Goal: Task Accomplishment & Management: Complete application form

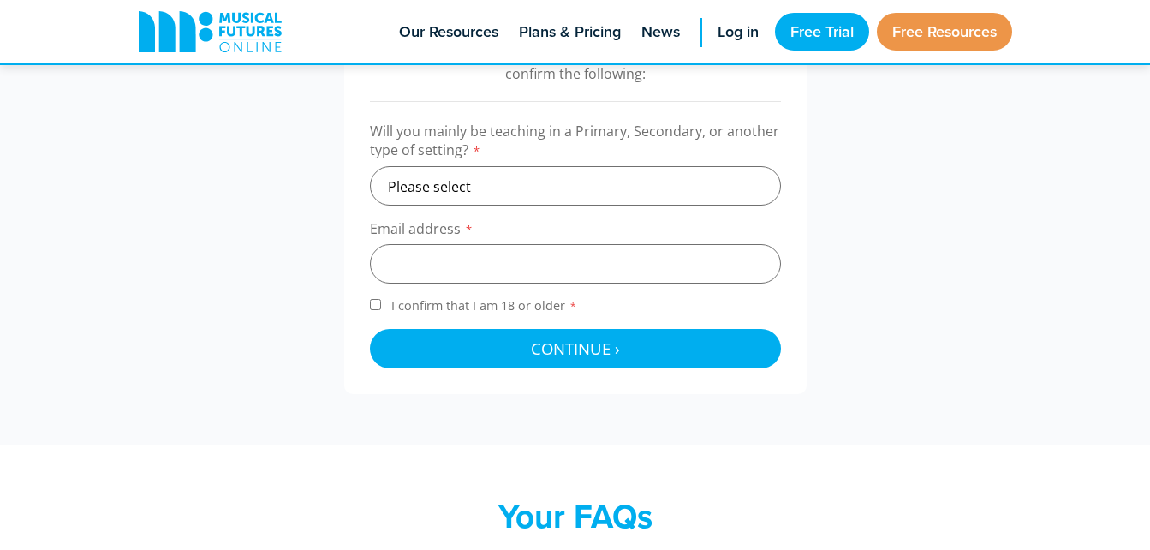
scroll to position [614, 0]
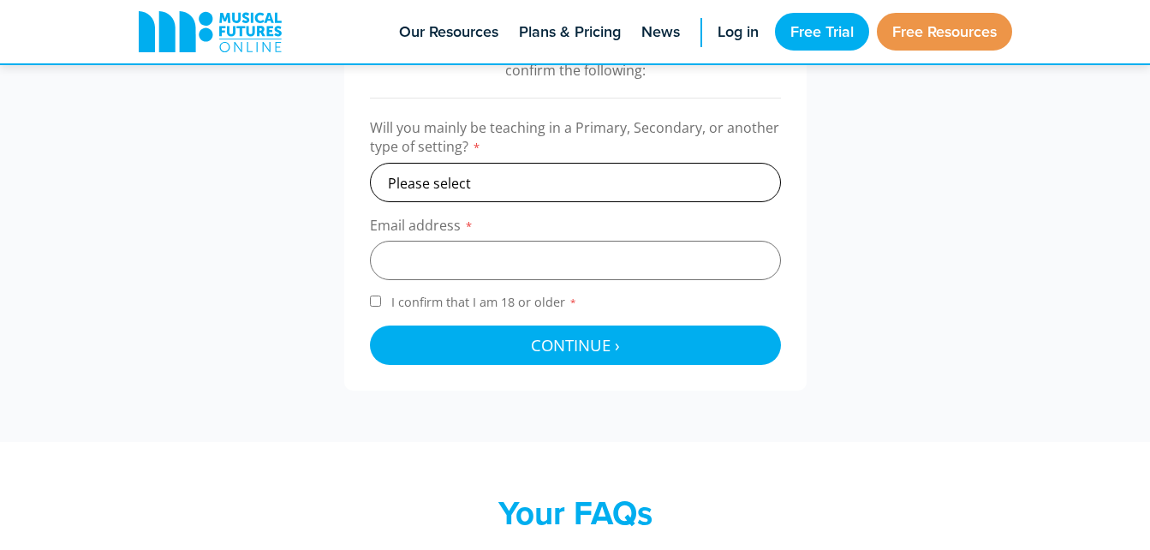
click at [531, 164] on select "Please select Primary Secondary Other" at bounding box center [575, 182] width 411 height 39
select select "primary"
click at [370, 163] on select "Please select Primary Secondary Other" at bounding box center [575, 182] width 411 height 39
click at [450, 259] on input "email" at bounding box center [575, 260] width 411 height 39
type input "[EMAIL_ADDRESS][DOMAIN_NAME]"
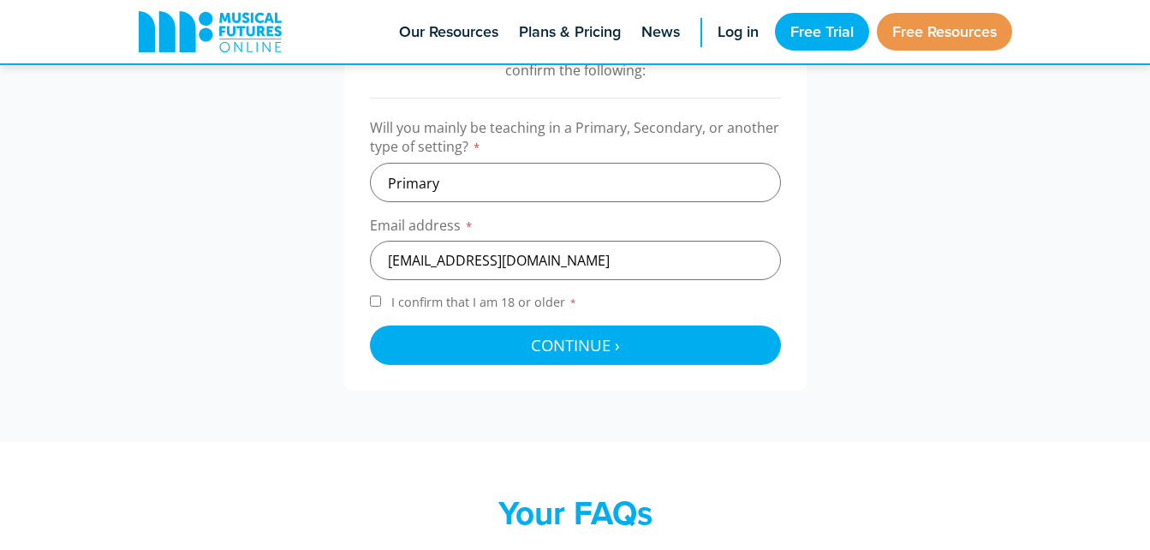
click at [379, 301] on input "I confirm that I am 18 or older *" at bounding box center [375, 300] width 11 height 11
checkbox input "true"
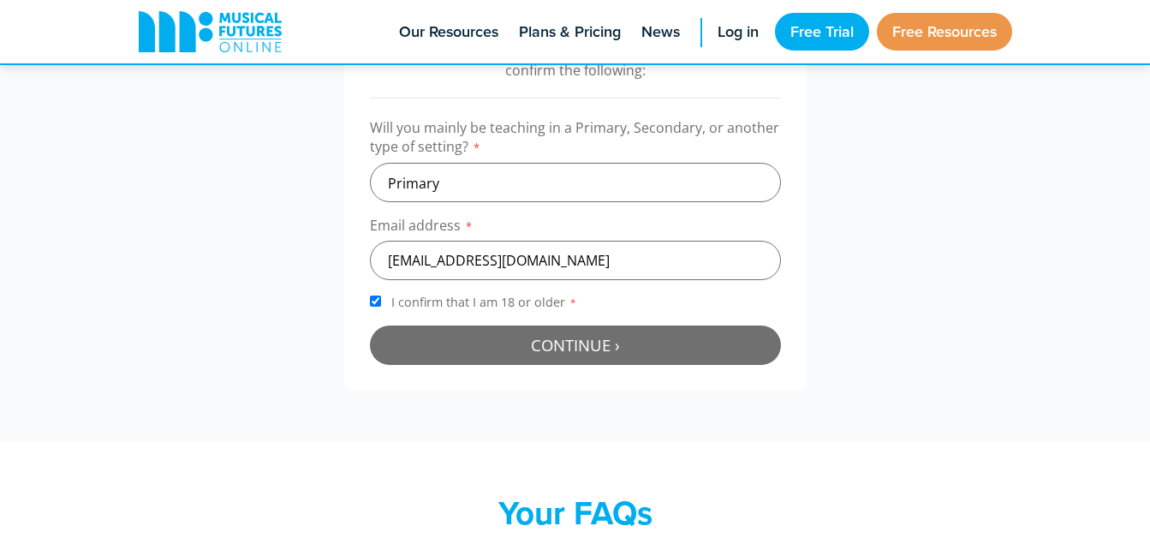
click at [462, 343] on button "Continue › Checking your details..." at bounding box center [575, 344] width 411 height 39
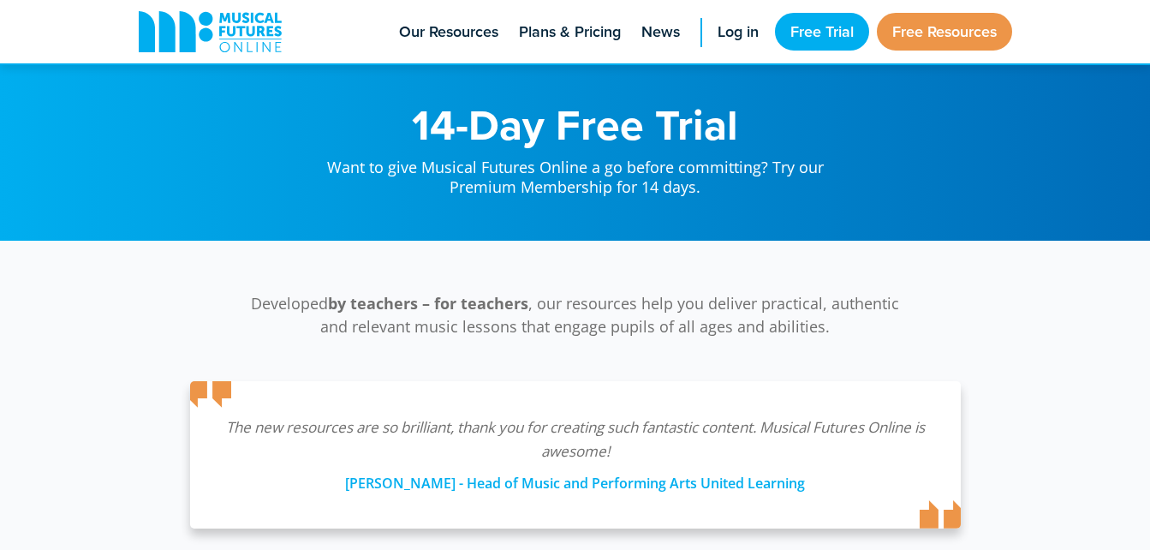
scroll to position [559, 0]
